Goal: Information Seeking & Learning: Learn about a topic

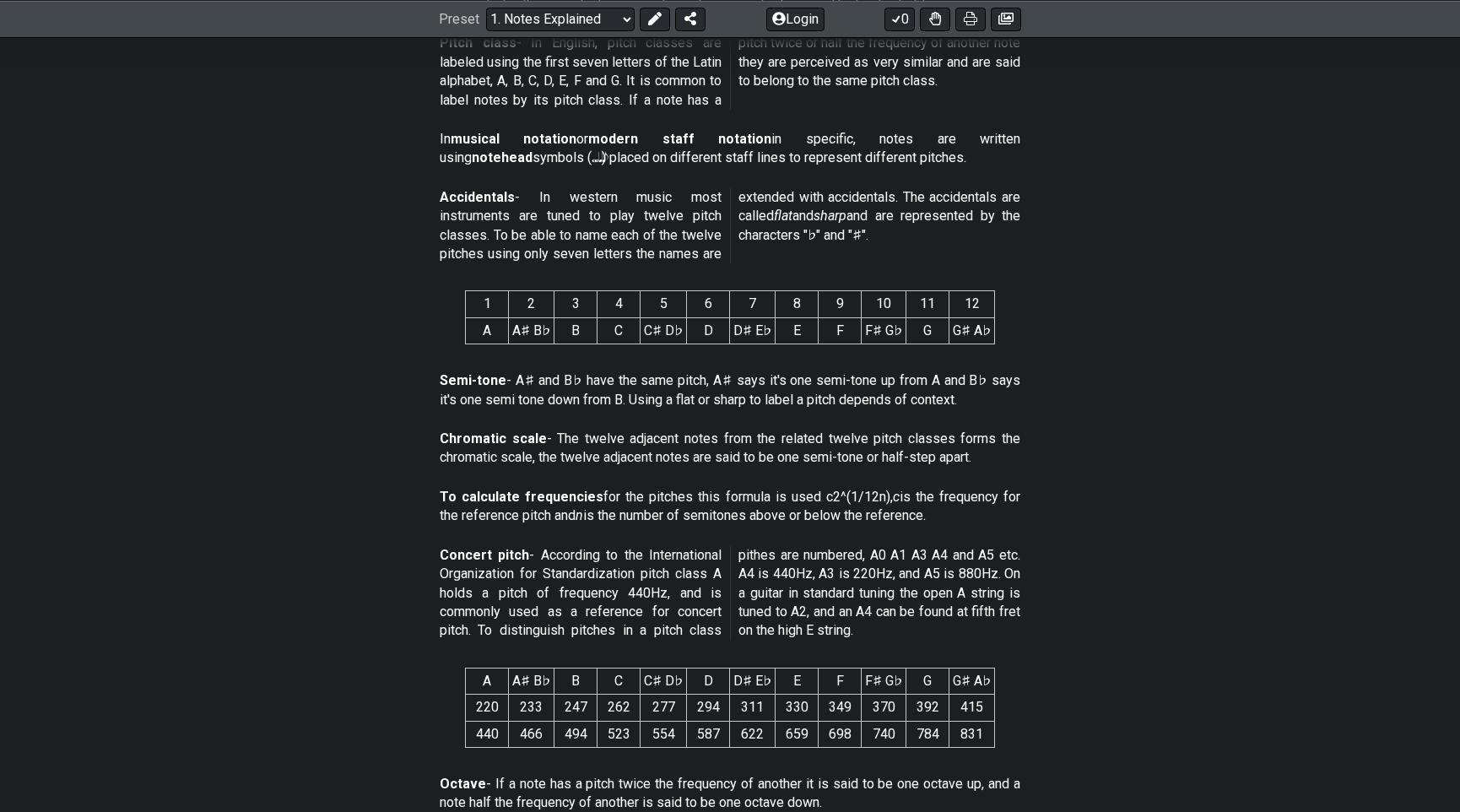
scroll to position [635, 0]
drag, startPoint x: 1068, startPoint y: 543, endPoint x: 1061, endPoint y: 542, distance: 7.1
click at [1061, 542] on section "Concert pitch - According to the International Organization for Standardization…" at bounding box center [730, 595] width 1316 height 115
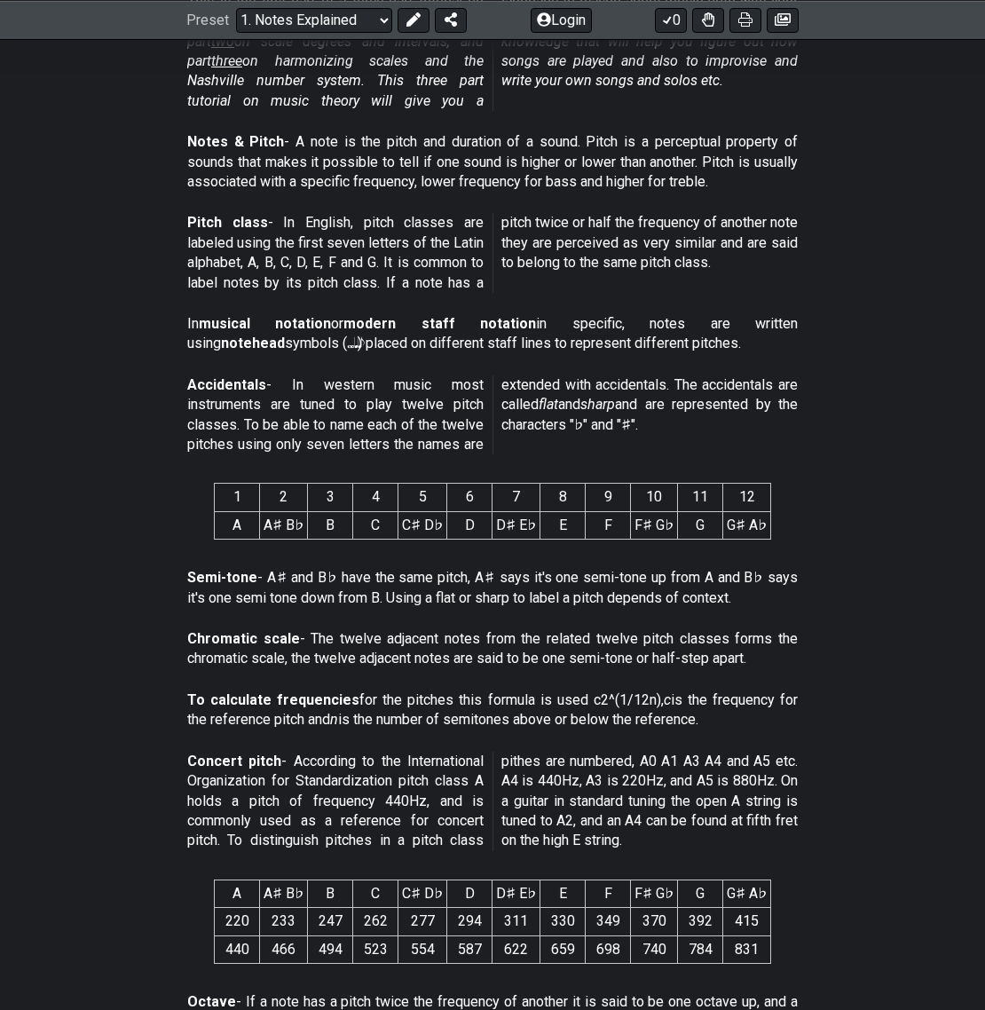
scroll to position [491, 0]
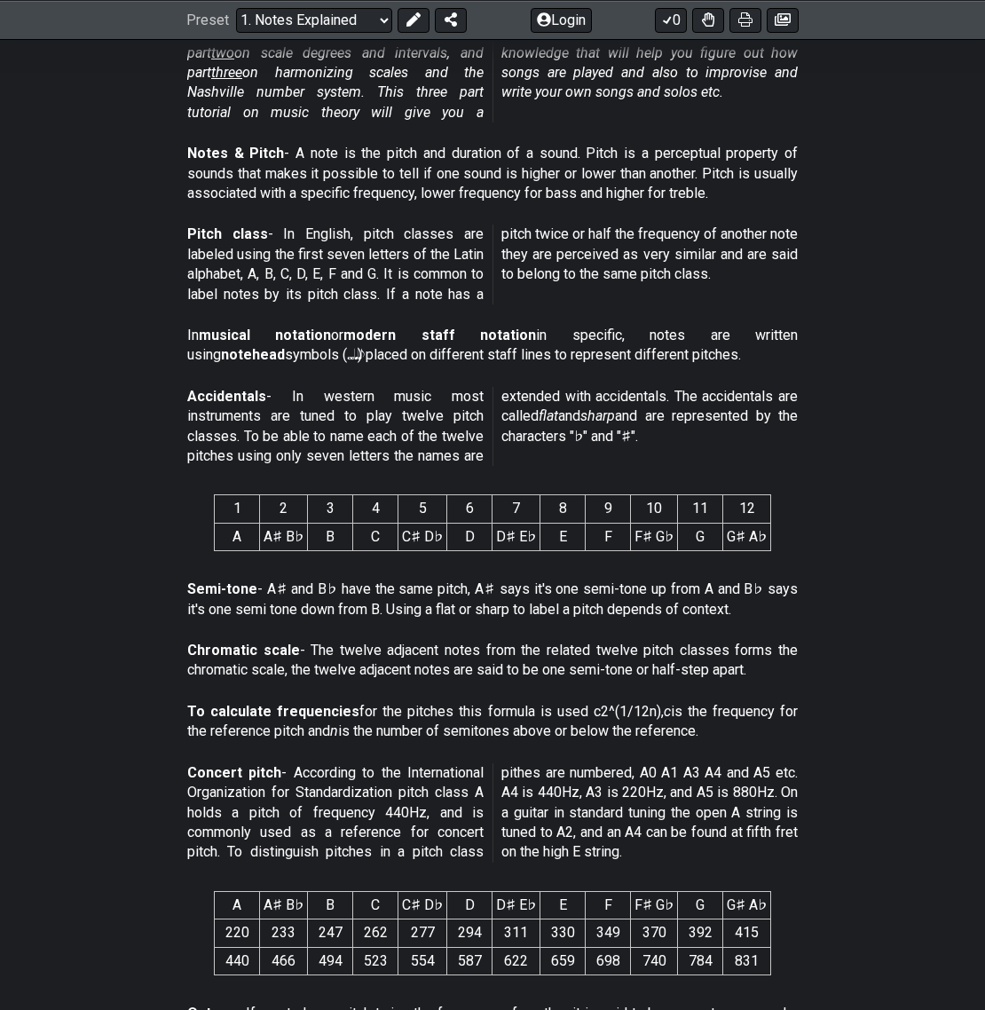
drag, startPoint x: 649, startPoint y: 518, endPoint x: 540, endPoint y: 510, distance: 109.4
click at [540, 523] on tr "A A♯ B♭ B C C♯ D♭ D D♯ E♭ E F F♯ G♭ G G♯ A♭" at bounding box center [493, 537] width 556 height 28
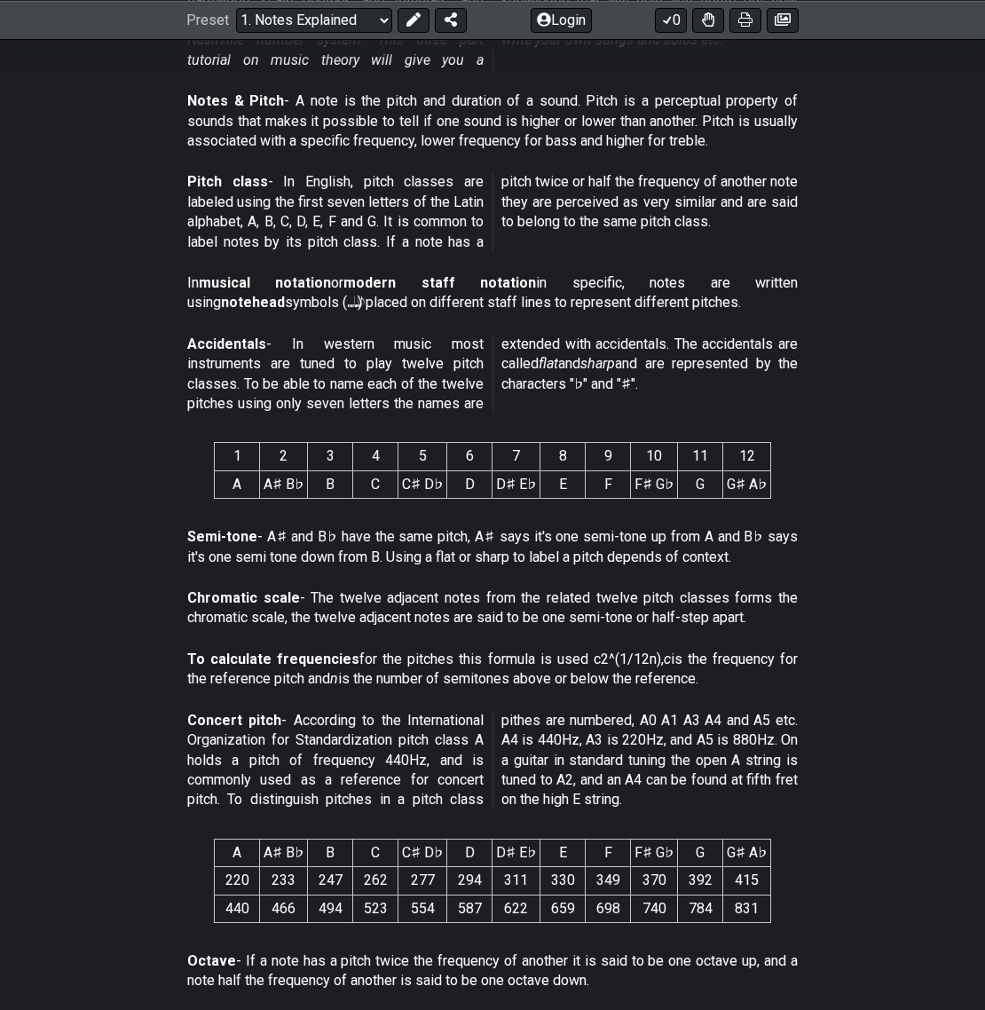
scroll to position [533, 0]
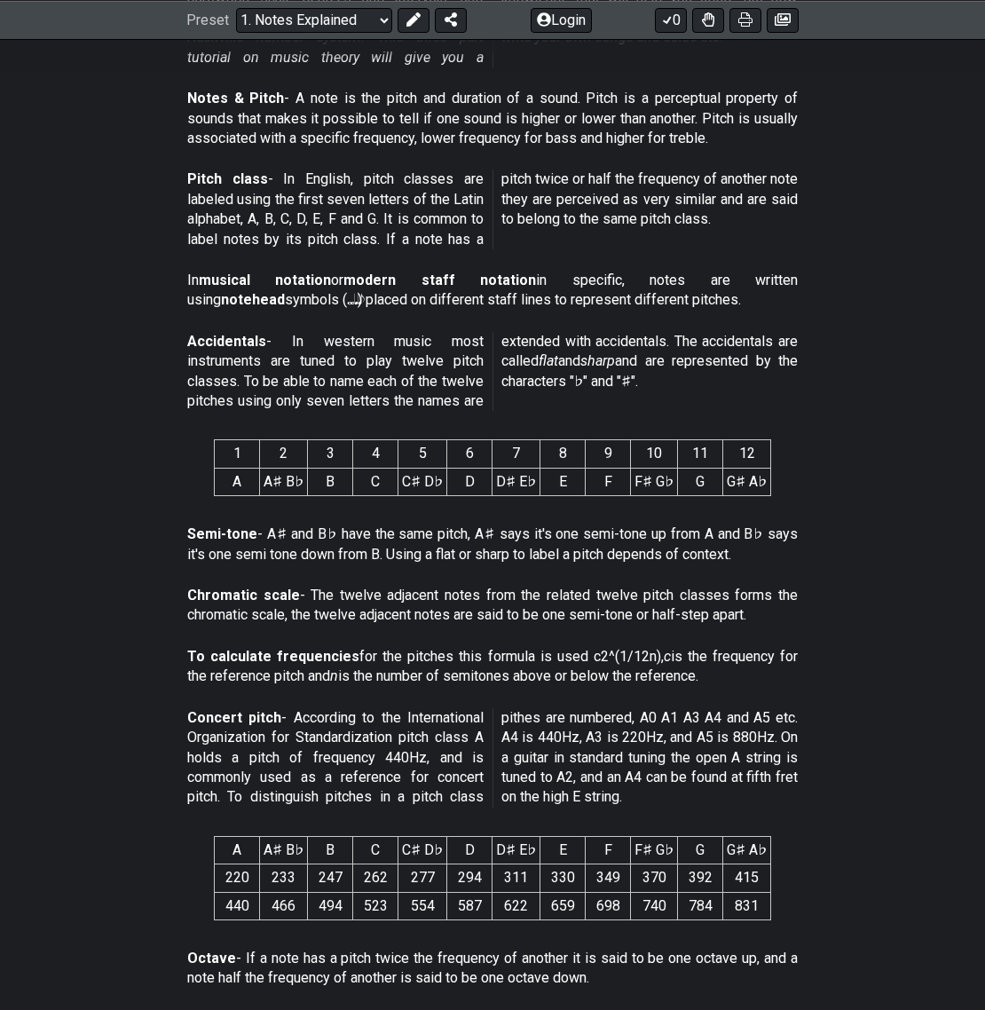
click at [409, 458] on th "5" at bounding box center [422, 454] width 49 height 28
drag, startPoint x: 238, startPoint y: 437, endPoint x: 622, endPoint y: 473, distance: 385.9
click at [622, 473] on section "1 2 3 4 5 6 7 8 9 10 11 12 A A♯ B♭ B C C♯ D♭ D D♯ E♭ E F F♯ G♭ G G♯ A♭" at bounding box center [492, 471] width 985 height 92
drag, startPoint x: 622, startPoint y: 473, endPoint x: 295, endPoint y: 431, distance: 330.1
click at [295, 431] on div "1 2 3 4 5 6 7 8 9 10 11 12 A A♯ B♭ B C C♯ D♭ D D♯ E♭ E F F♯ G♭ G G♯ A♭" at bounding box center [492, 471] width 557 height 92
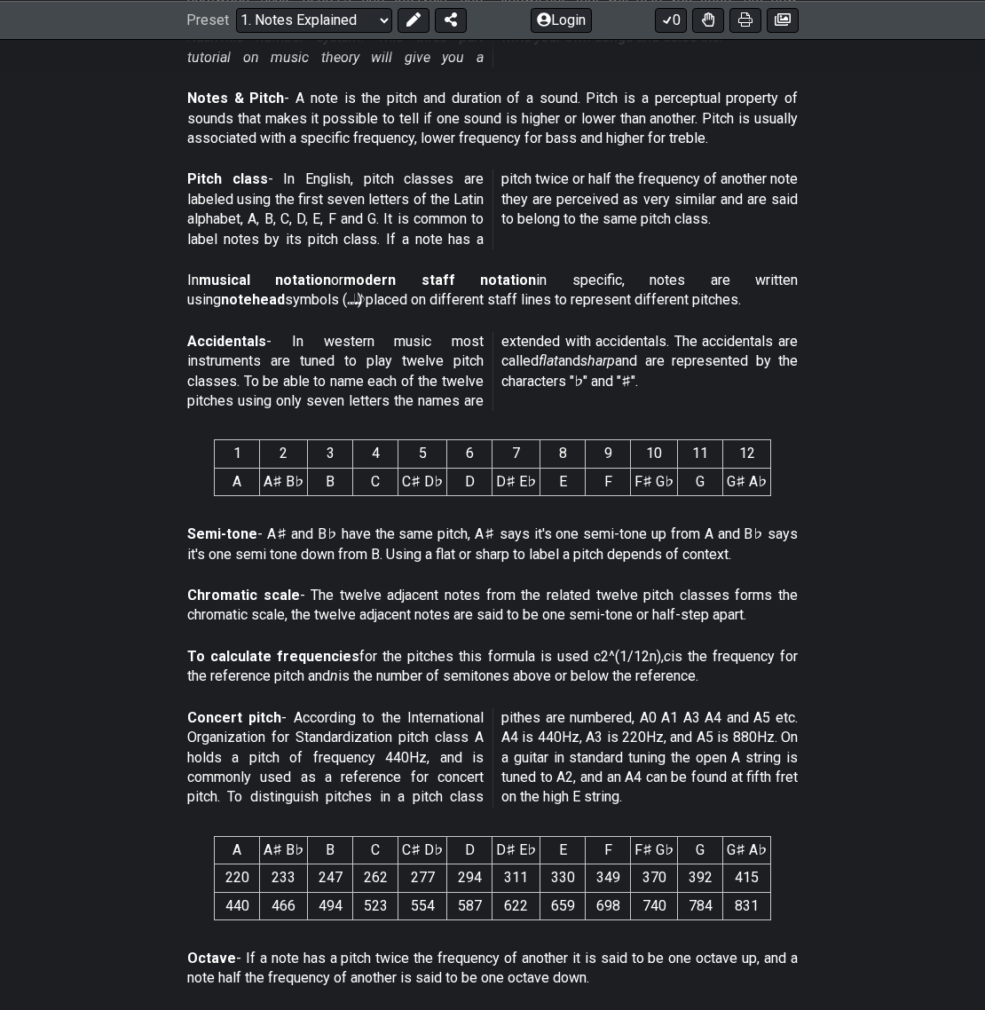
click at [470, 460] on th "6" at bounding box center [469, 454] width 45 height 28
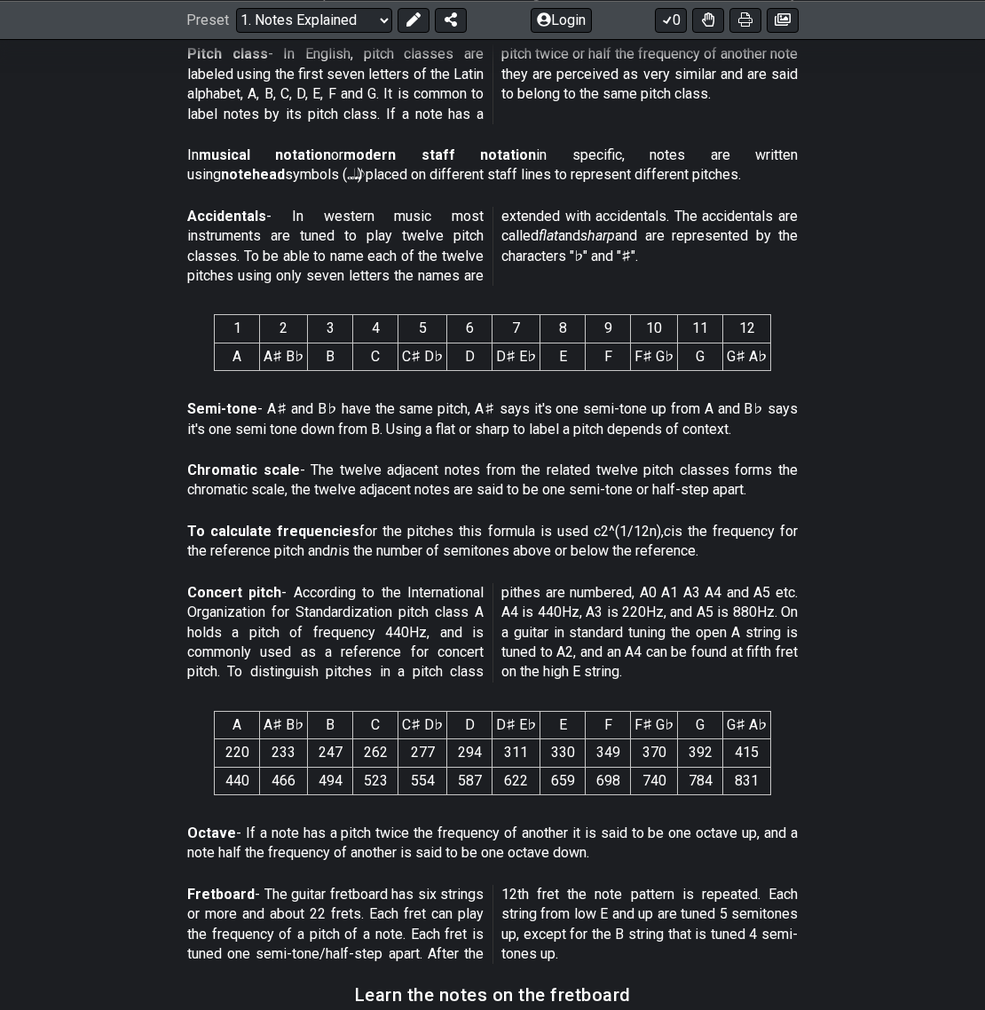
scroll to position [660, 0]
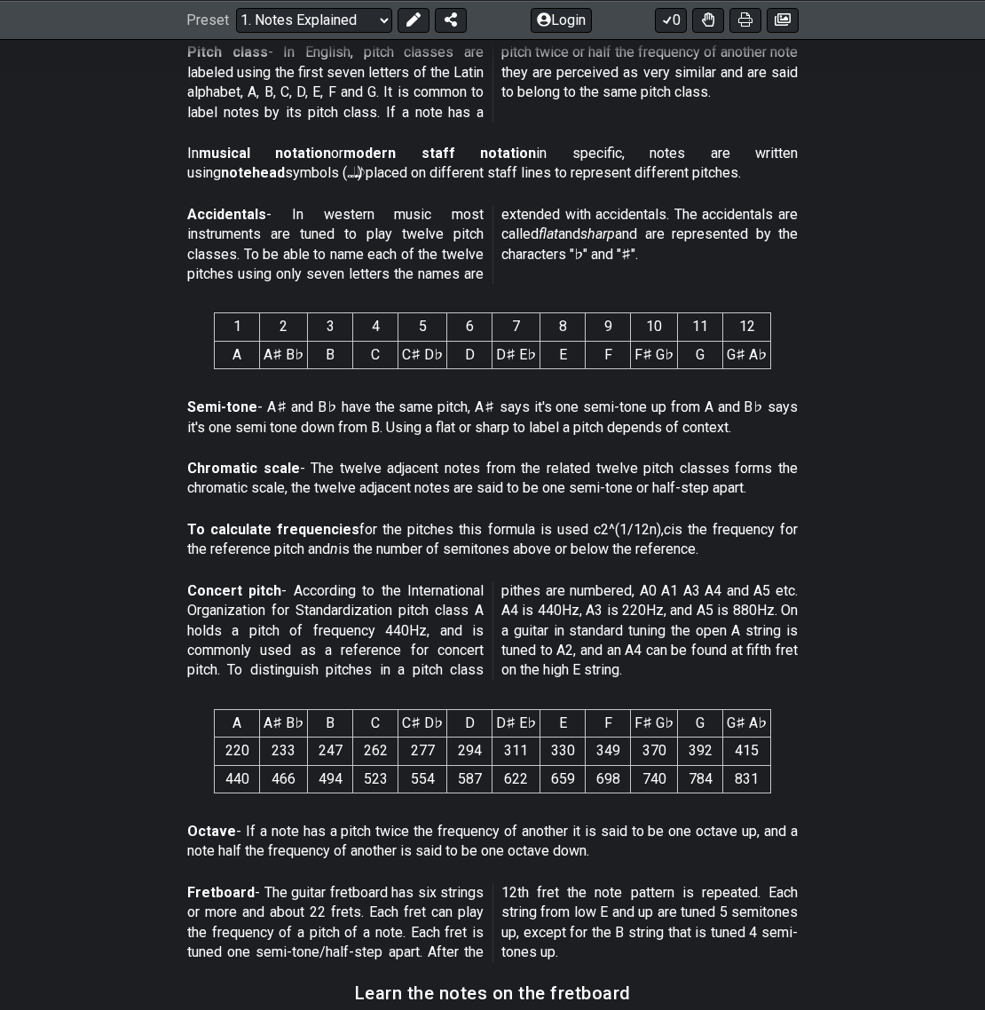
click at [736, 491] on p "Chromatic scale - The twelve adjacent notes from the related twelve pitch class…" at bounding box center [492, 479] width 611 height 40
drag, startPoint x: 753, startPoint y: 485, endPoint x: 288, endPoint y: 411, distance: 470.9
click at [303, 412] on div "This text will first of all tell you what a note is and then how that is relate…" at bounding box center [492, 631] width 985 height 1838
drag, startPoint x: 264, startPoint y: 408, endPoint x: 230, endPoint y: 403, distance: 35.0
click at [261, 408] on p "Semi-tone - A♯ and B♭ have the same pitch, A♯ says it's one semi-tone up from A…" at bounding box center [492, 418] width 611 height 40
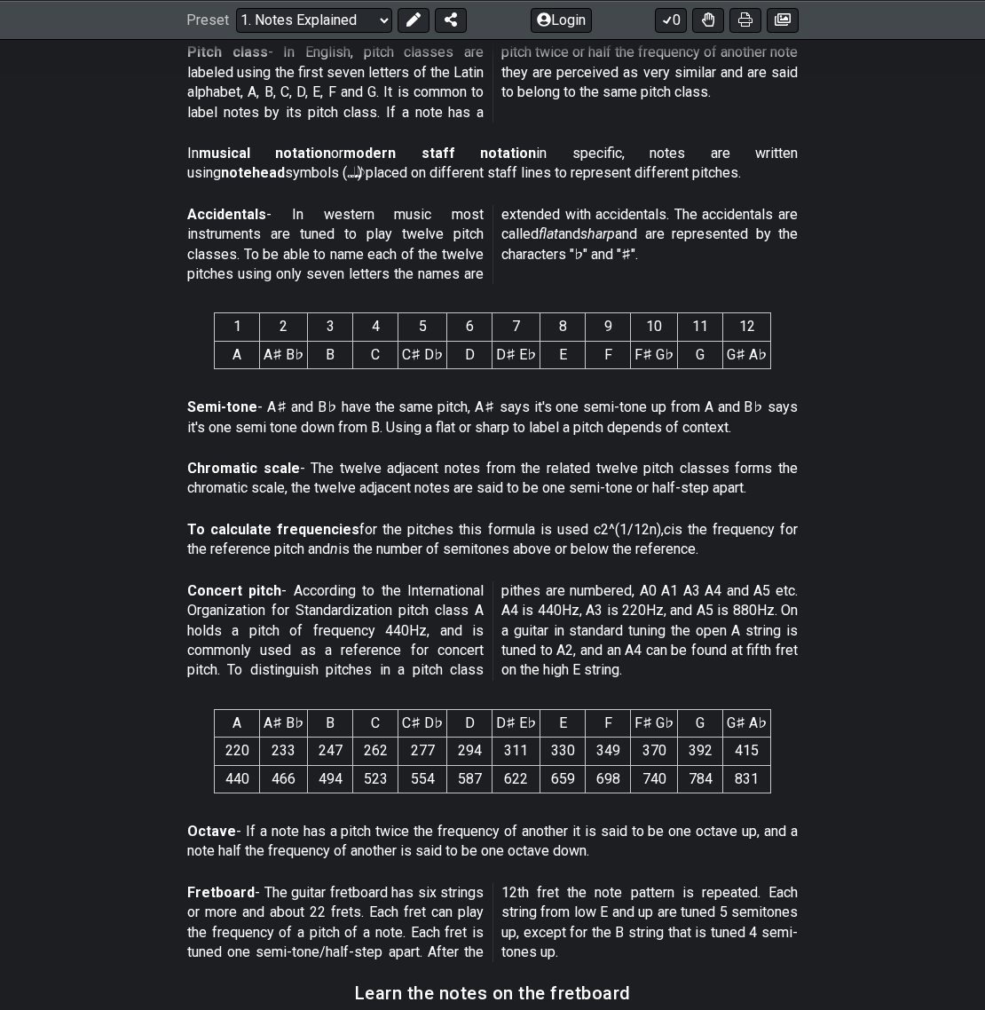
click at [185, 401] on section "Semi-tone - A♯ and B♭ have the same pitch, A♯ says it's one semi-tone up from A…" at bounding box center [492, 420] width 985 height 61
click at [192, 402] on section "Semi-tone - A♯ and B♭ have the same pitch, A♯ says it's one semi-tone up from A…" at bounding box center [492, 420] width 985 height 61
click at [208, 406] on strong "Semi-tone" at bounding box center [222, 406] width 70 height 17
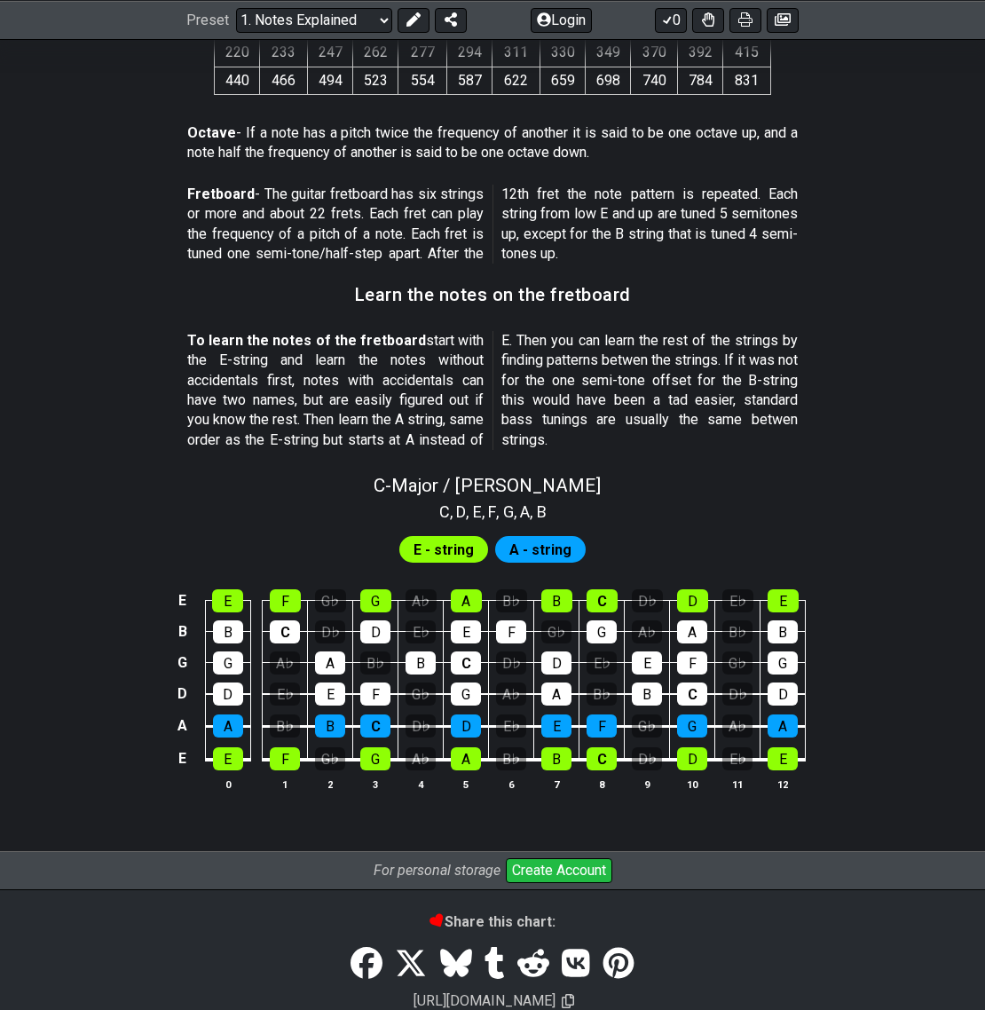
scroll to position [1398, 0]
